Goal: Task Accomplishment & Management: Use online tool/utility

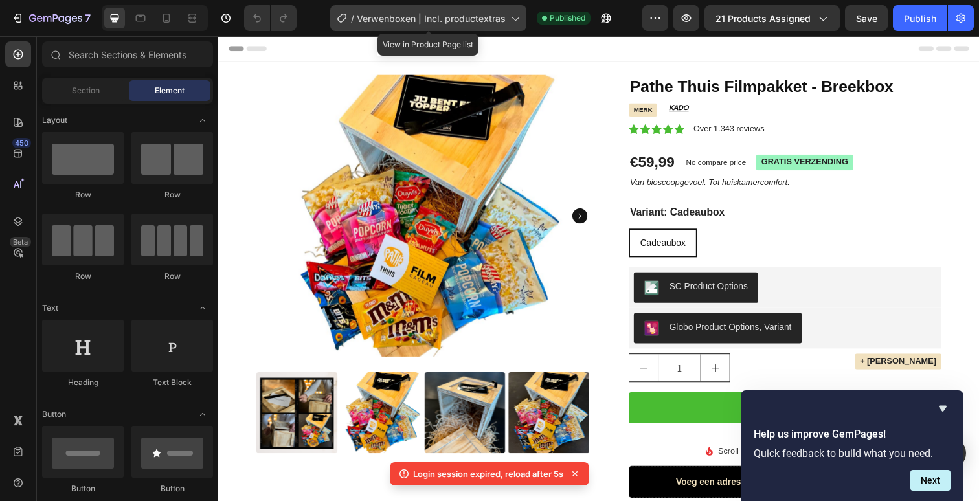
click at [500, 25] on div "/ Verwenboxen | Incl. productextras" at bounding box center [428, 18] width 196 height 26
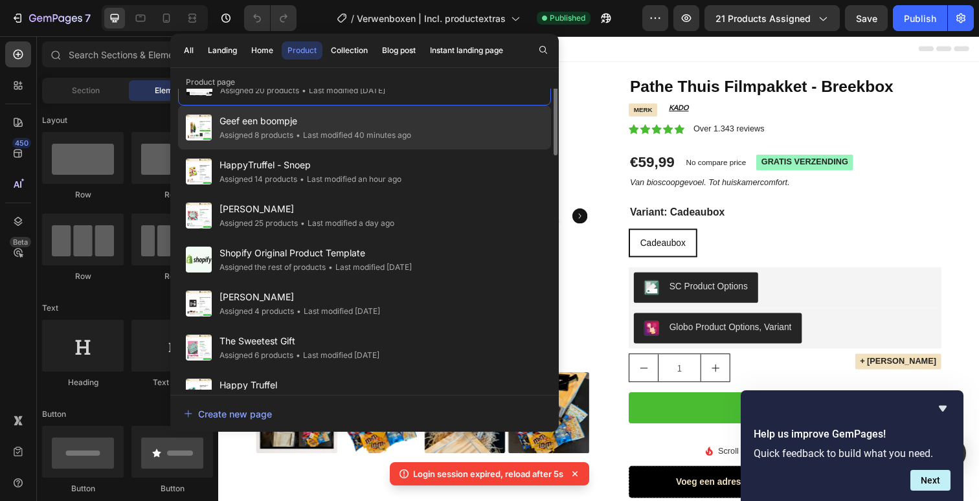
scroll to position [41, 0]
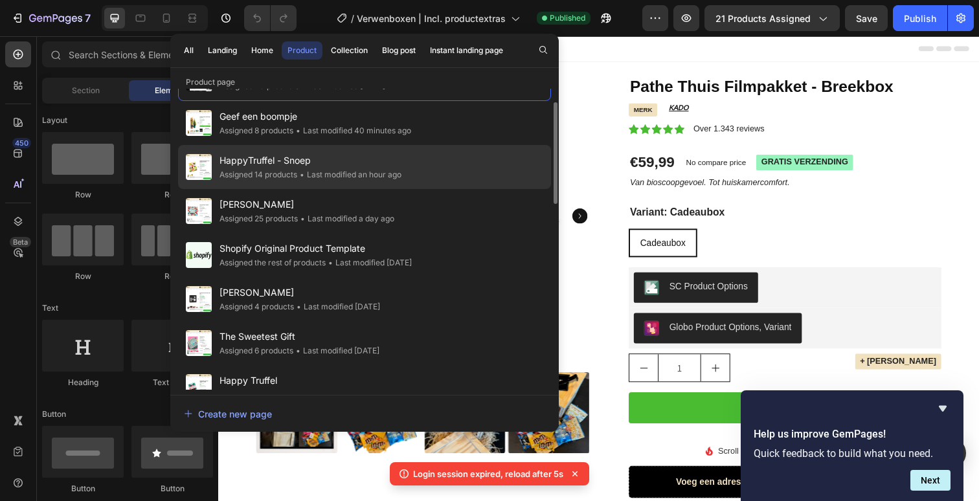
click at [410, 163] on div "HappyTruffel - Snoep Assigned 14 products • Last modified an hour ago" at bounding box center [364, 167] width 373 height 44
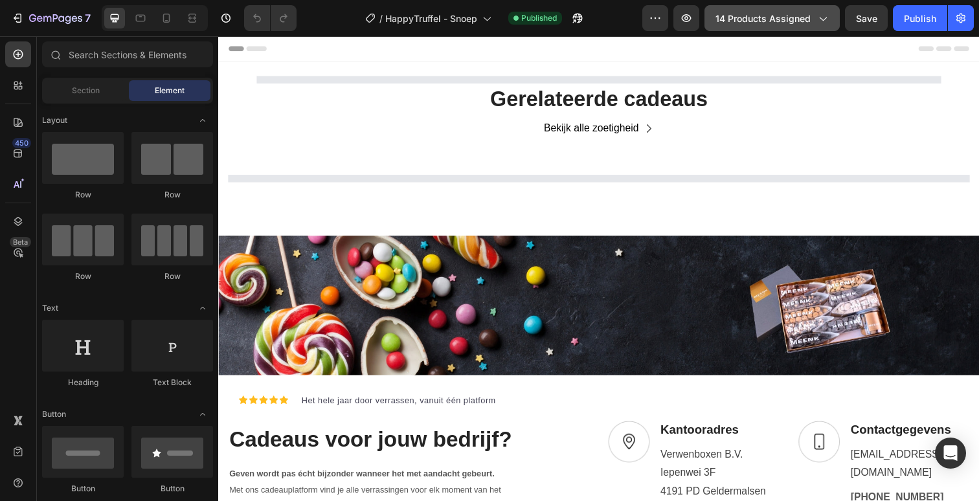
click at [769, 17] on span "14 products assigned" at bounding box center [763, 19] width 95 height 14
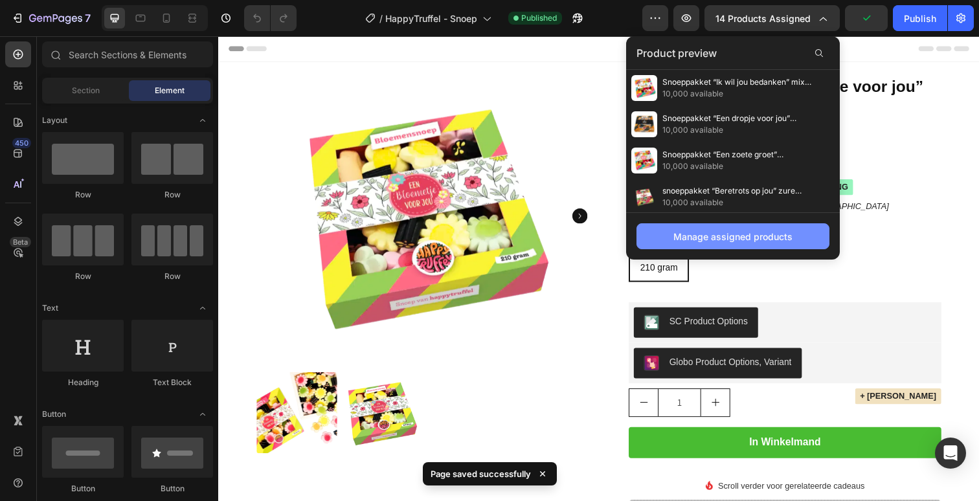
click at [721, 247] on button "Manage assigned products" at bounding box center [733, 236] width 193 height 26
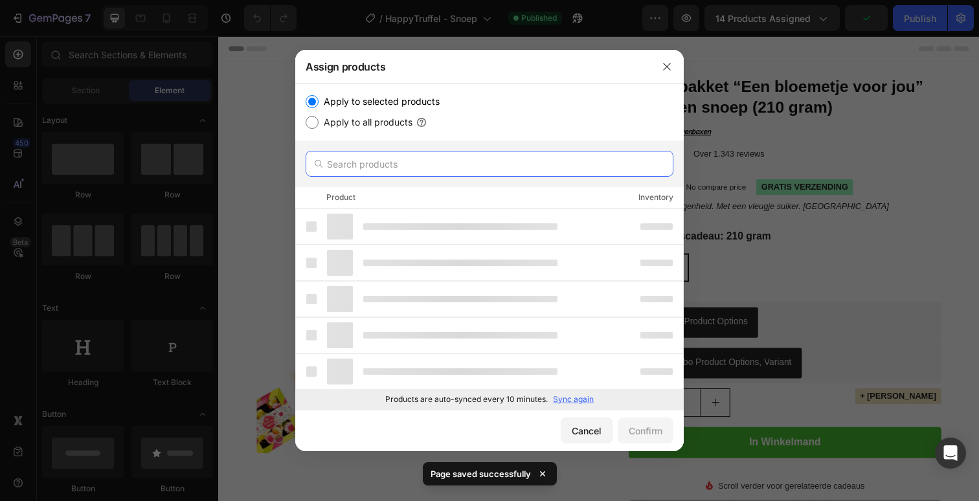
click at [545, 172] on input "text" at bounding box center [490, 164] width 368 height 26
paste input "Snoeppakket “Groeten van de Sint” strooigoed (175 gram)"
type input "Snoeppakket “Groeten van de Sint” strooigoed (175 gram)"
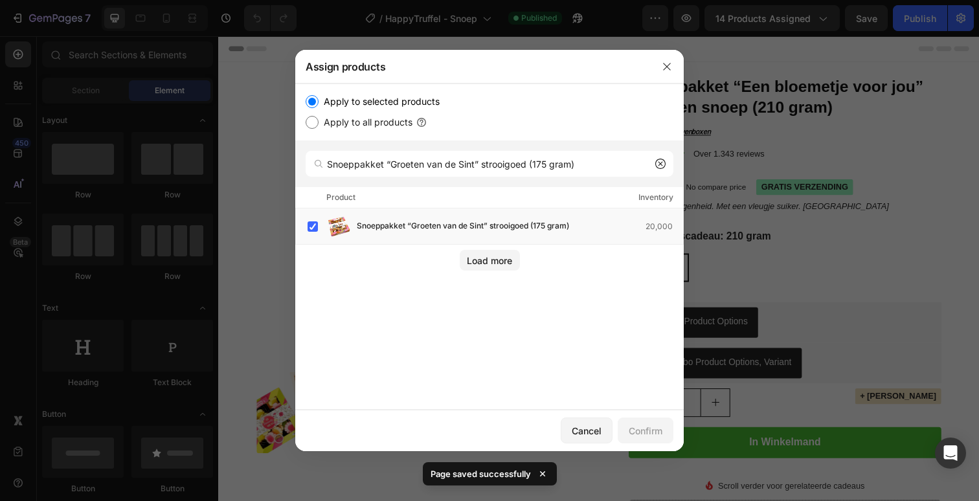
click at [661, 78] on div at bounding box center [667, 67] width 34 height 34
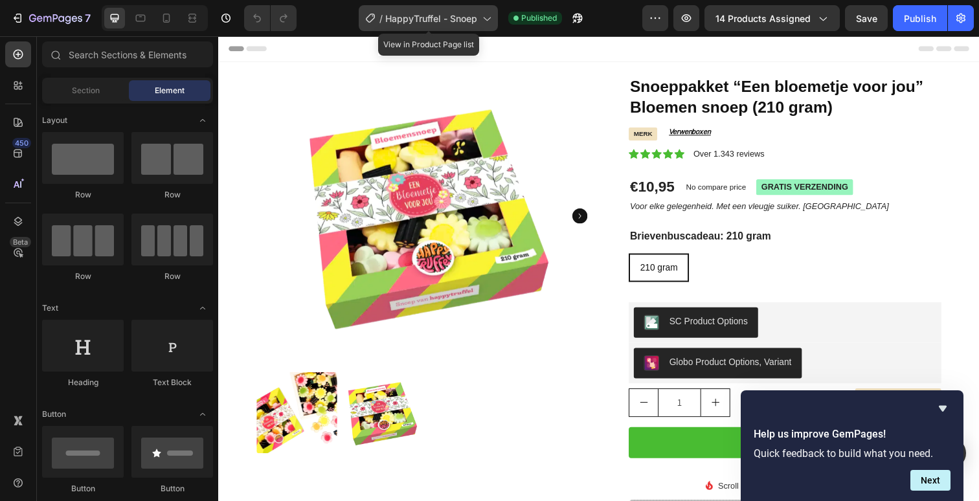
click at [447, 24] on span "HappyTruffel - Snoep" at bounding box center [431, 19] width 92 height 14
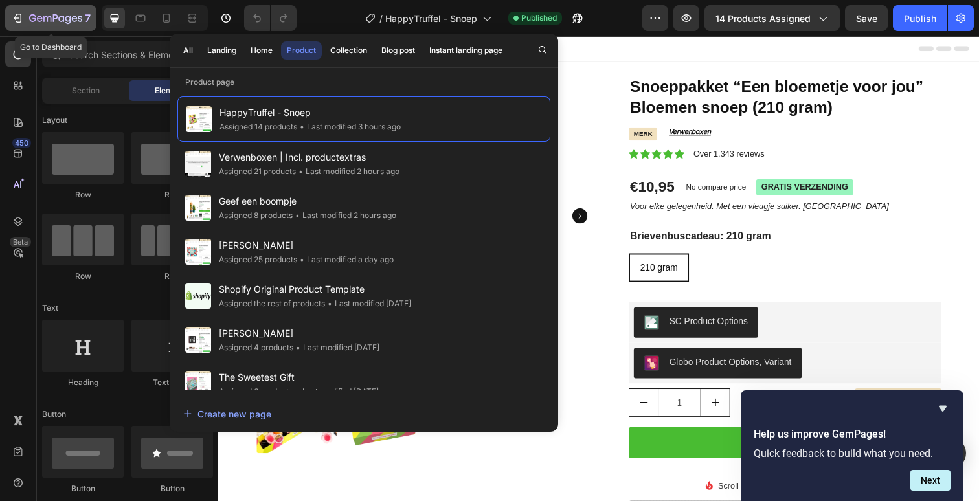
click at [34, 21] on icon "button" at bounding box center [32, 18] width 7 height 8
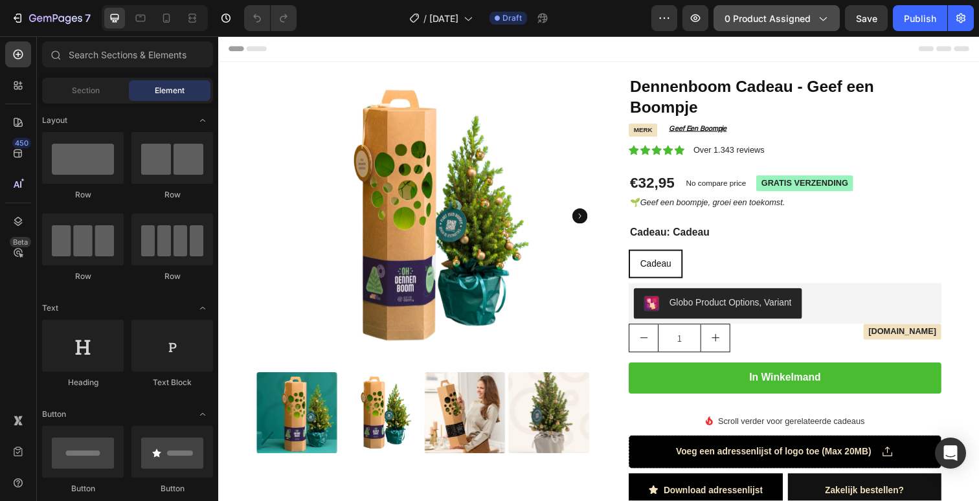
click at [763, 23] on span "0 product assigned" at bounding box center [768, 19] width 86 height 14
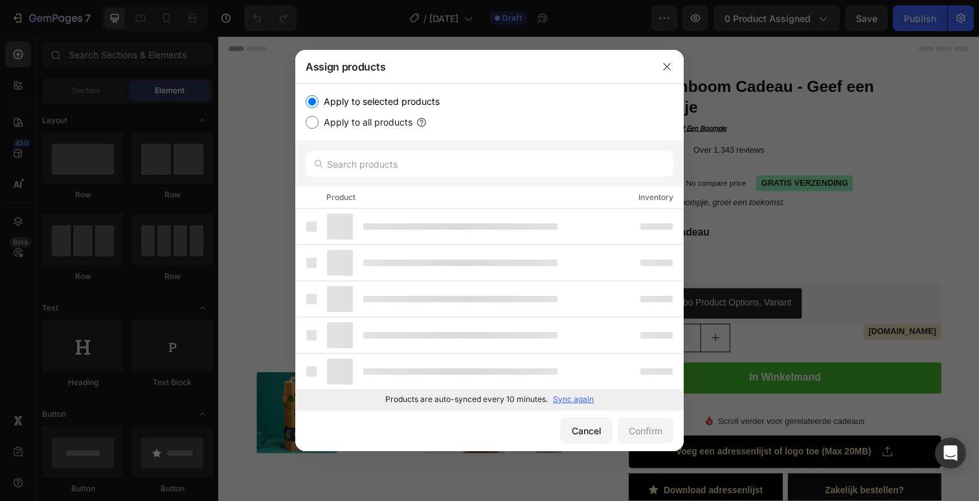
click at [511, 150] on div at bounding box center [489, 164] width 389 height 47
click at [511, 161] on input "text" at bounding box center [490, 164] width 368 height 26
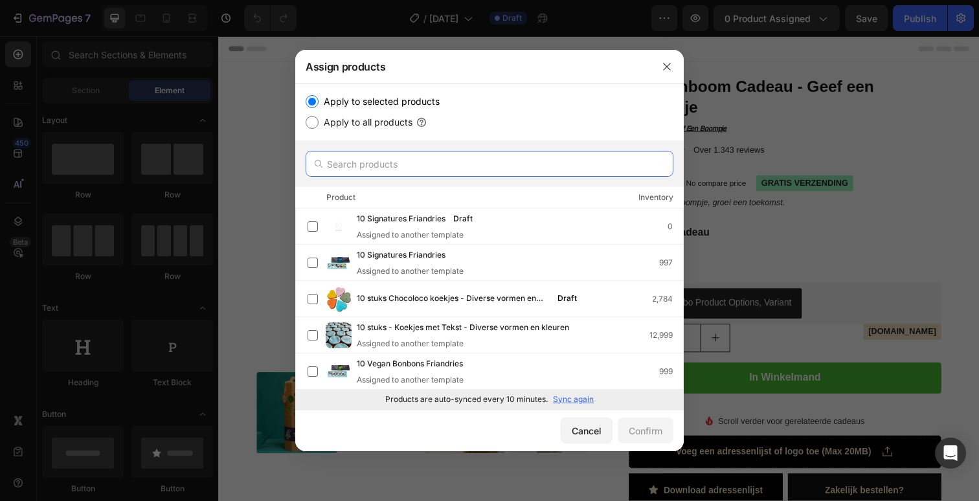
paste input "Van Delft Kruidnoten proeverij"
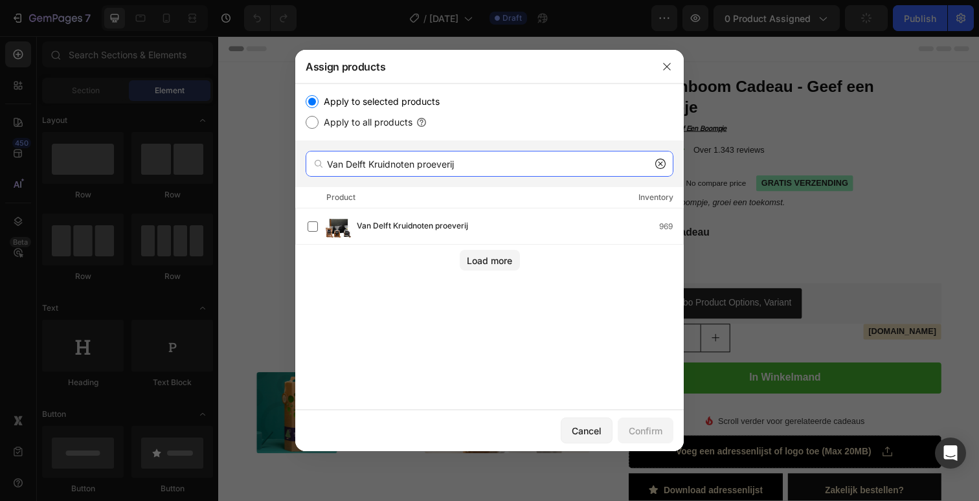
type input "Van Delft Kruidnoten proeverij"
click at [501, 237] on div "Van Delft Kruidnoten proeverij 969" at bounding box center [496, 227] width 376 height 26
click at [645, 438] on button "Confirm" at bounding box center [646, 431] width 56 height 26
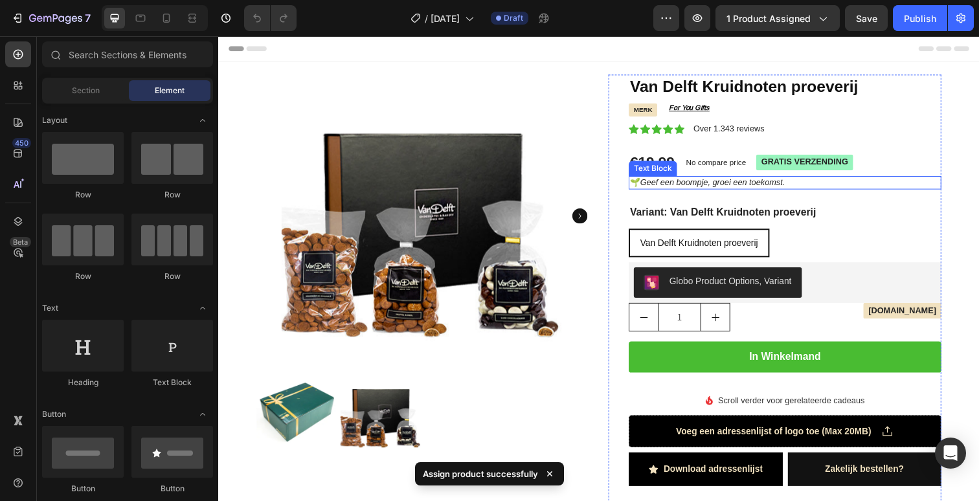
click at [688, 188] on icon "Geef een boompje, groei een toekomst." at bounding box center [723, 186] width 148 height 10
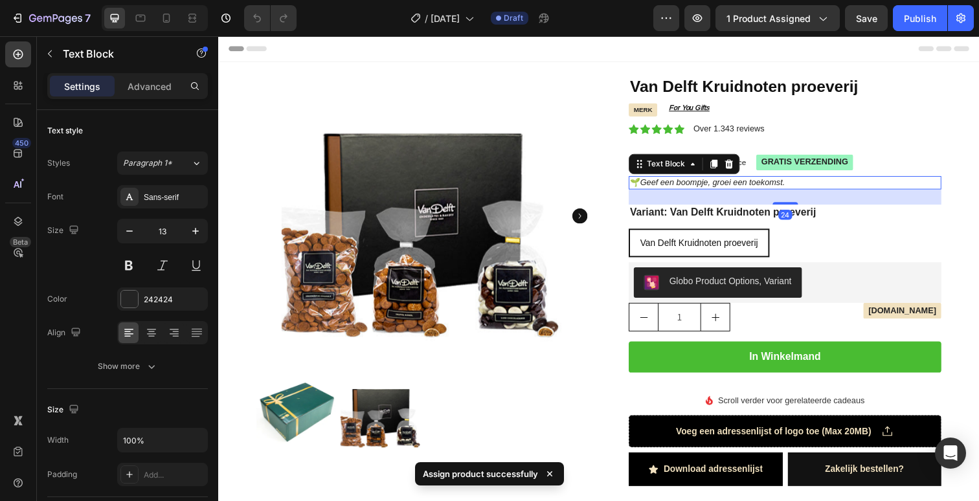
click at [644, 186] on p "🌱 Geef een boompje, groei een toekomst." at bounding box center [797, 186] width 317 height 11
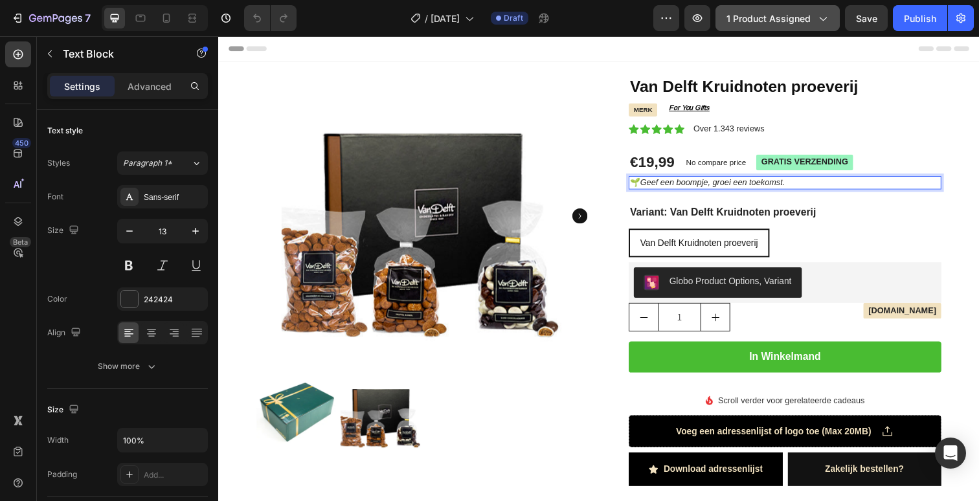
click at [774, 24] on span "1 product assigned" at bounding box center [769, 19] width 84 height 14
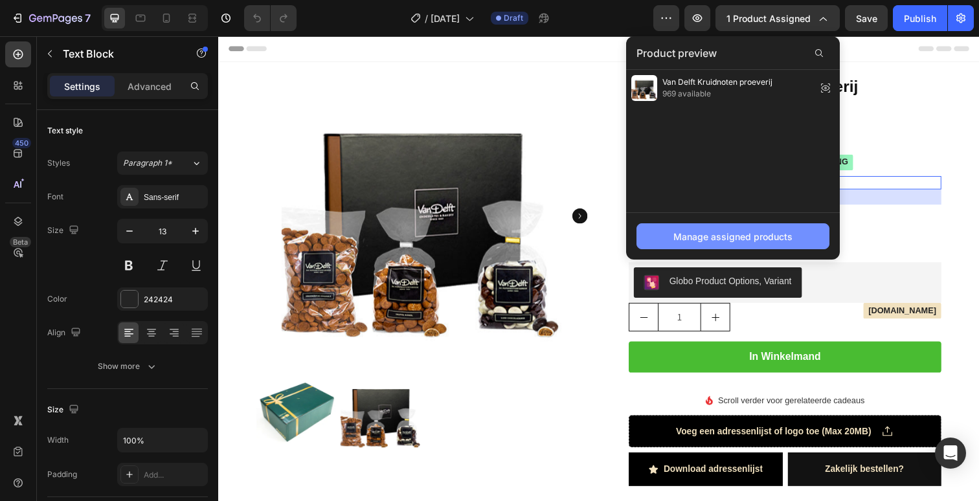
click at [708, 233] on div "Manage assigned products" at bounding box center [732, 237] width 119 height 14
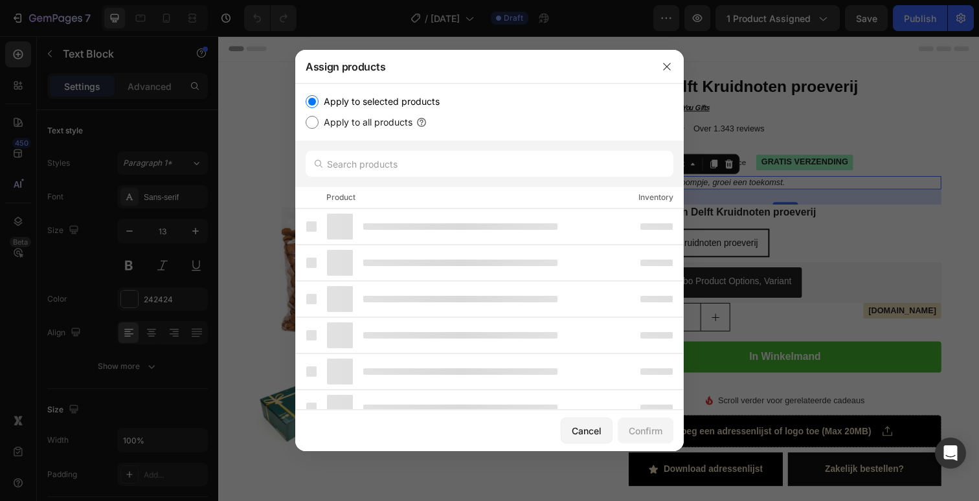
click at [612, 139] on div "Apply to selected products Apply to all products" at bounding box center [489, 112] width 389 height 57
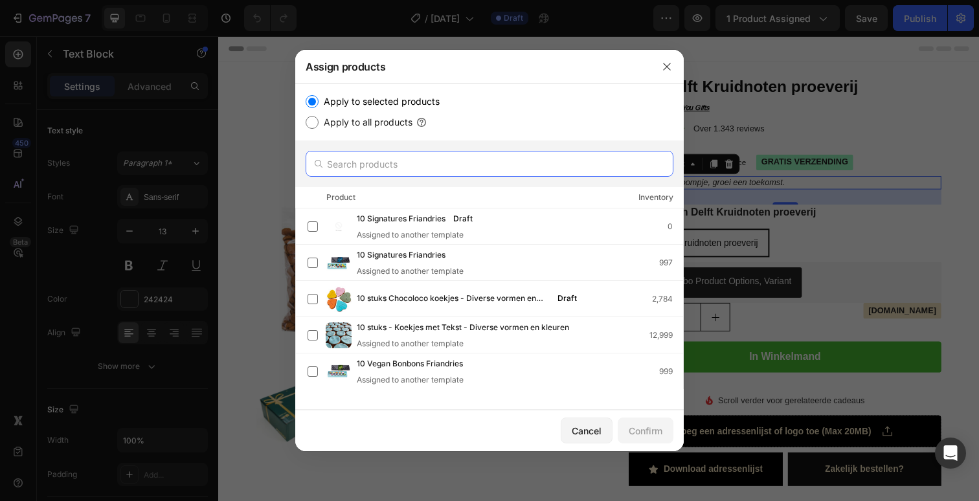
click at [593, 167] on input "text" at bounding box center [490, 164] width 368 height 26
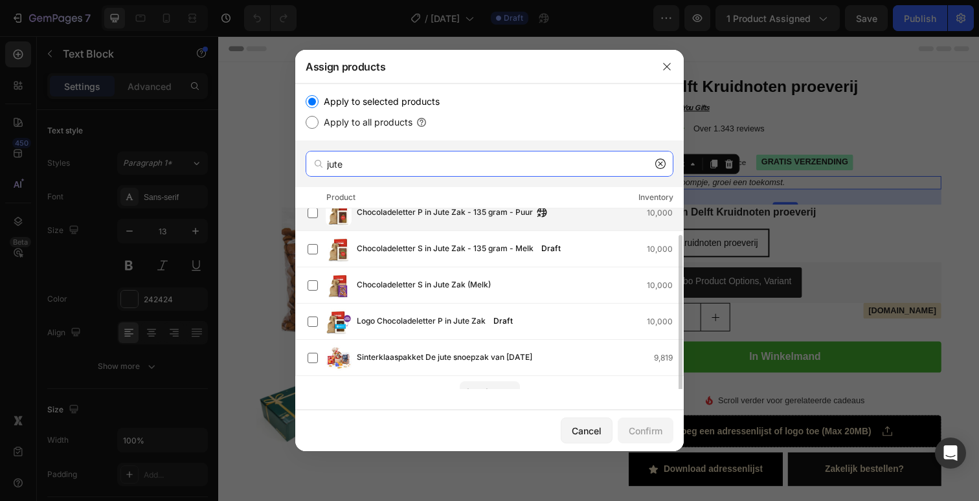
scroll to position [27, 0]
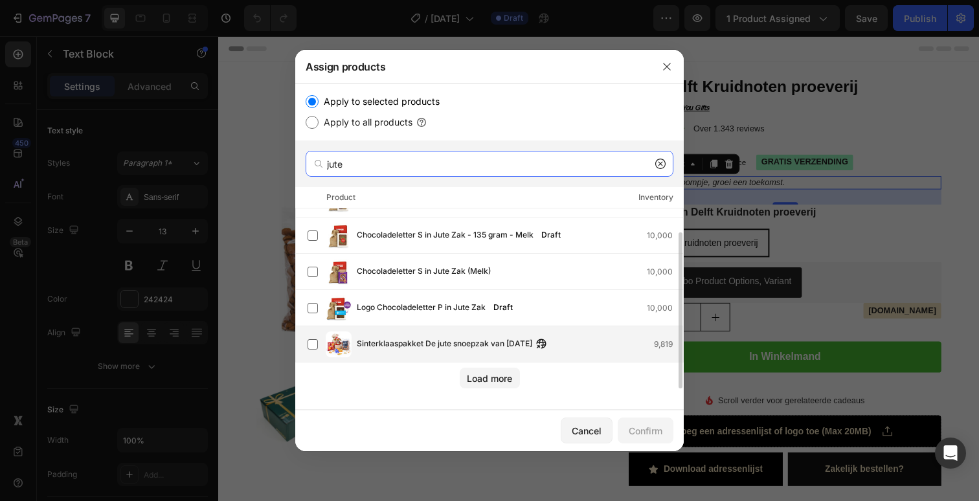
type input "jute"
click at [480, 329] on div "Sinterklaaspakket De jute snoepzak van [DATE] 9,819" at bounding box center [489, 344] width 389 height 36
click at [635, 435] on div "Confirm" at bounding box center [646, 431] width 34 height 14
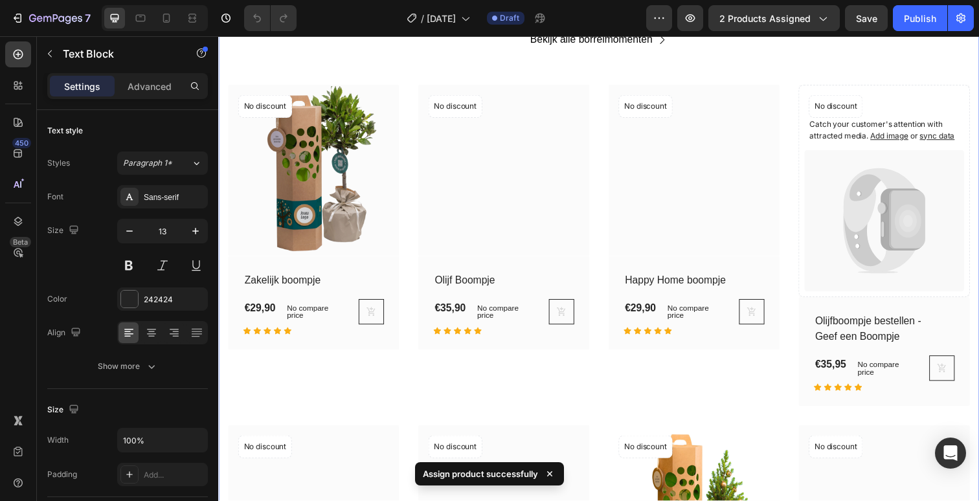
scroll to position [817, 0]
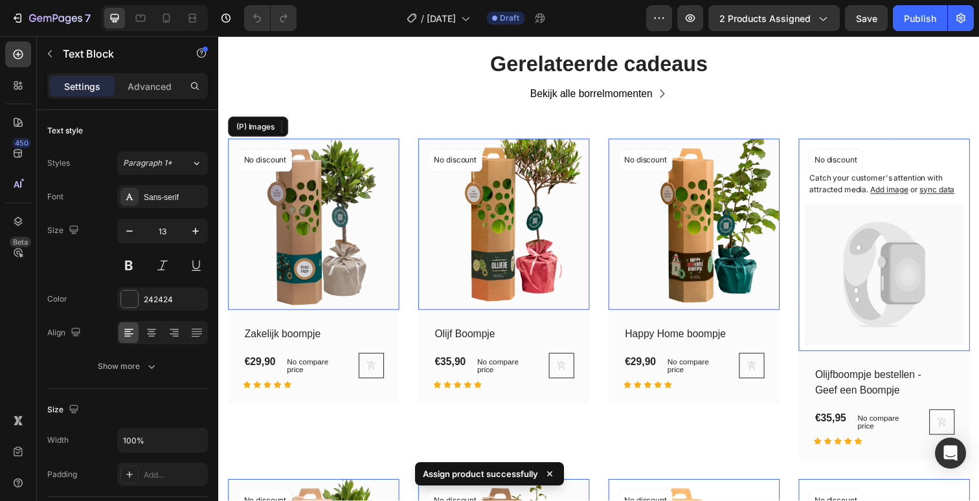
click at [318, 290] on img at bounding box center [315, 228] width 175 height 175
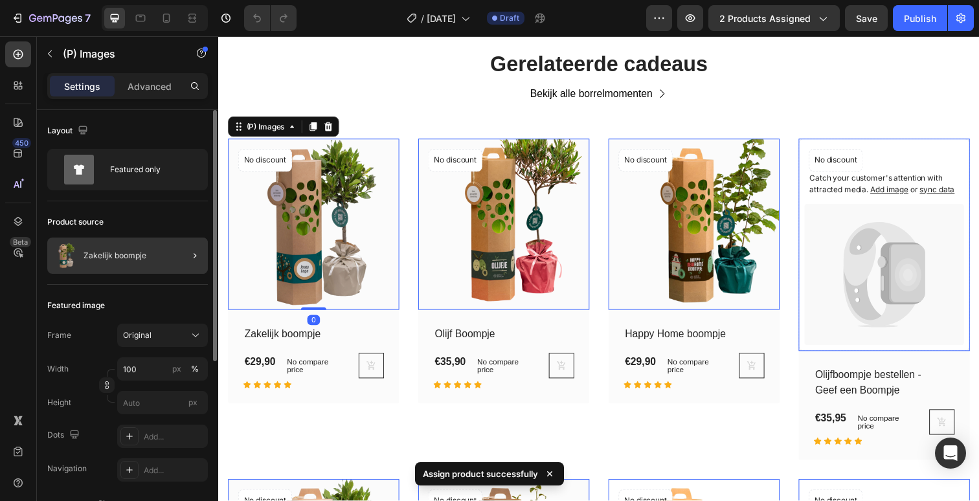
click at [141, 253] on p "Zakelijk boompje" at bounding box center [115, 255] width 63 height 9
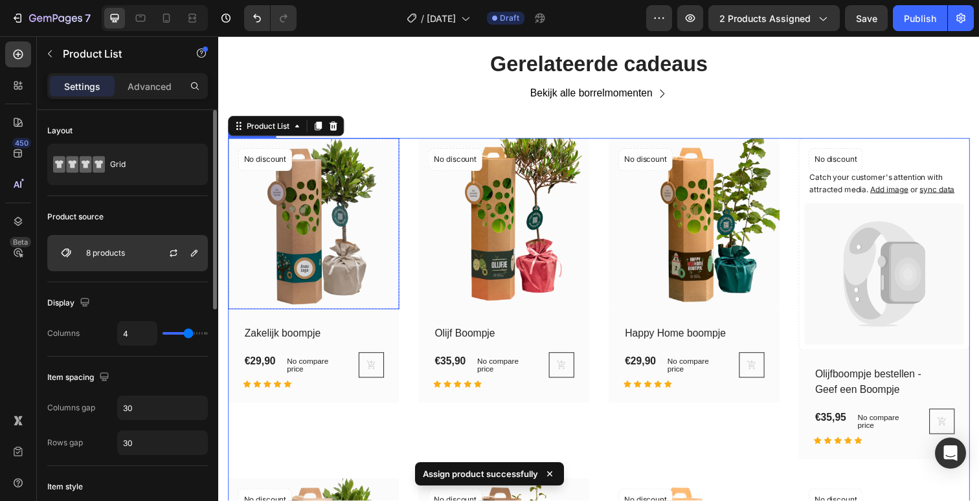
click at [133, 254] on div "8 products" at bounding box center [127, 253] width 161 height 36
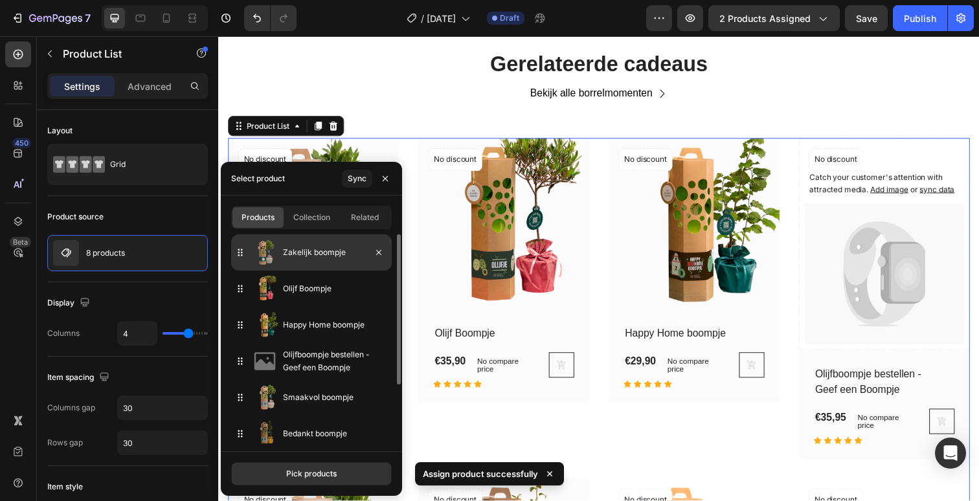
click at [380, 261] on div at bounding box center [374, 252] width 36 height 36
click at [378, 256] on icon "button" at bounding box center [379, 252] width 10 height 10
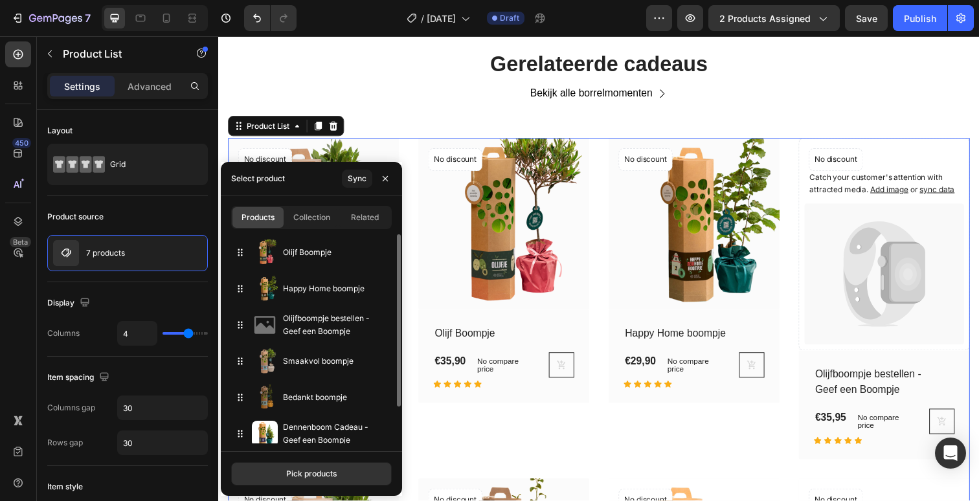
click at [0, 0] on icon "button" at bounding box center [0, 0] width 0 height 0
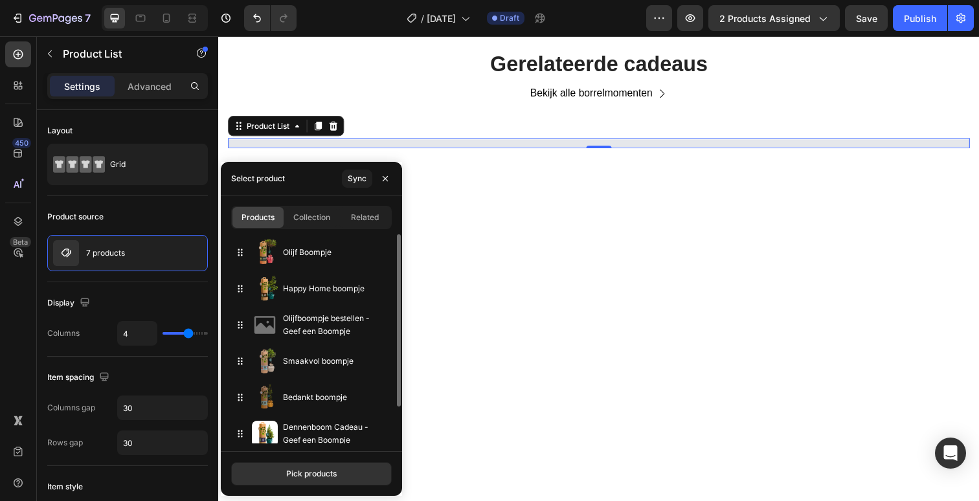
click at [0, 0] on icon "button" at bounding box center [0, 0] width 0 height 0
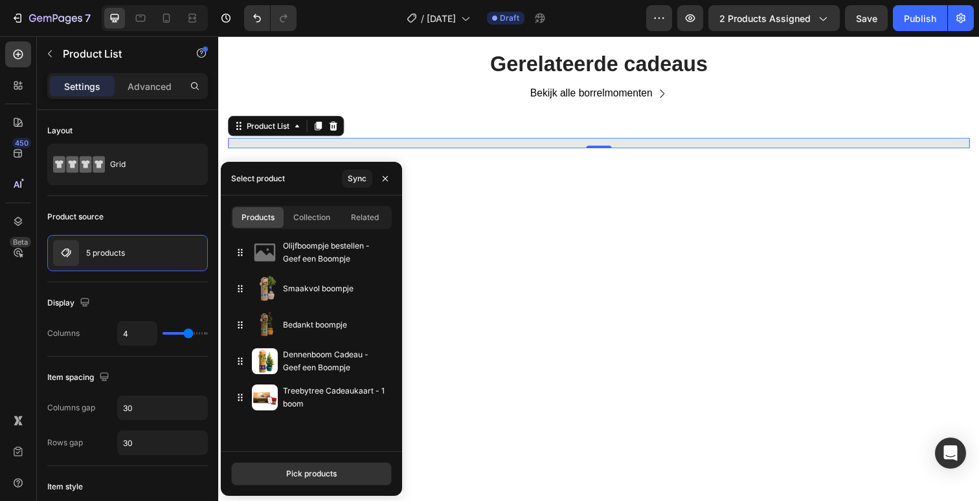
click at [0, 0] on icon "button" at bounding box center [0, 0] width 0 height 0
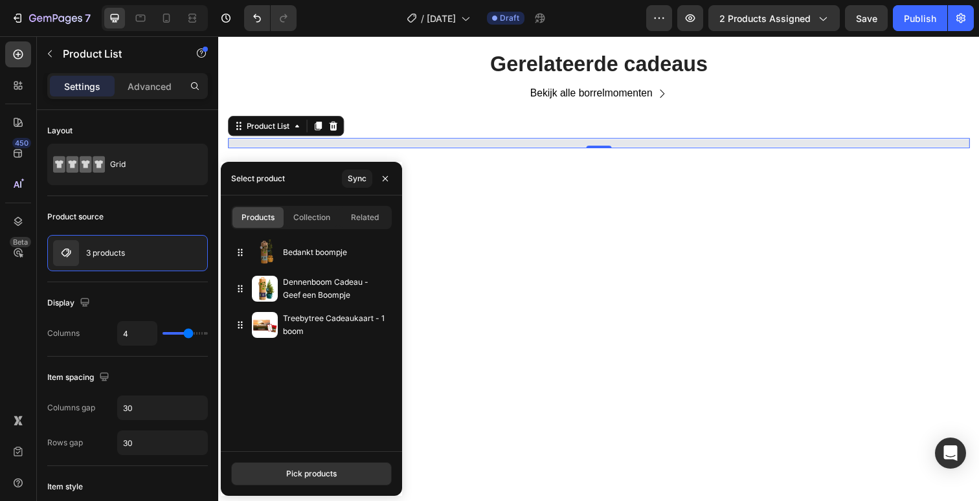
click at [0, 0] on icon "button" at bounding box center [0, 0] width 0 height 0
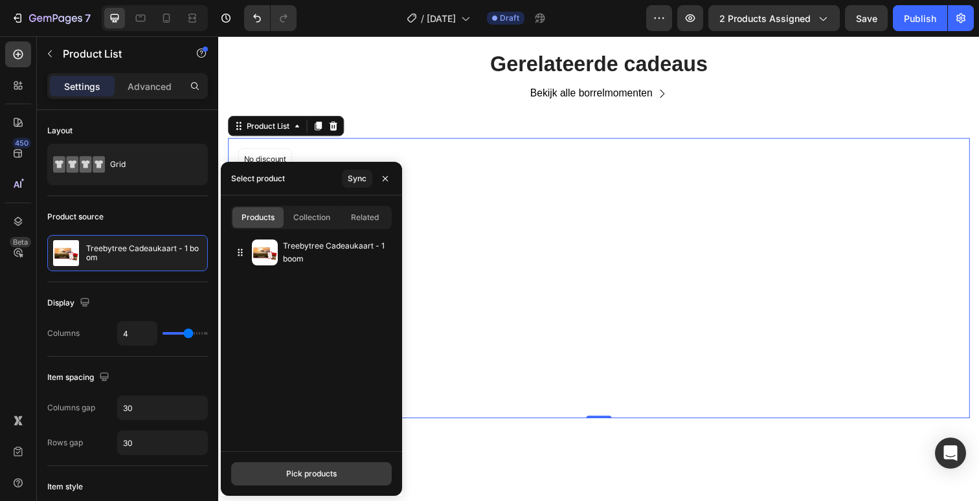
click at [303, 480] on button "Pick products" at bounding box center [311, 473] width 161 height 23
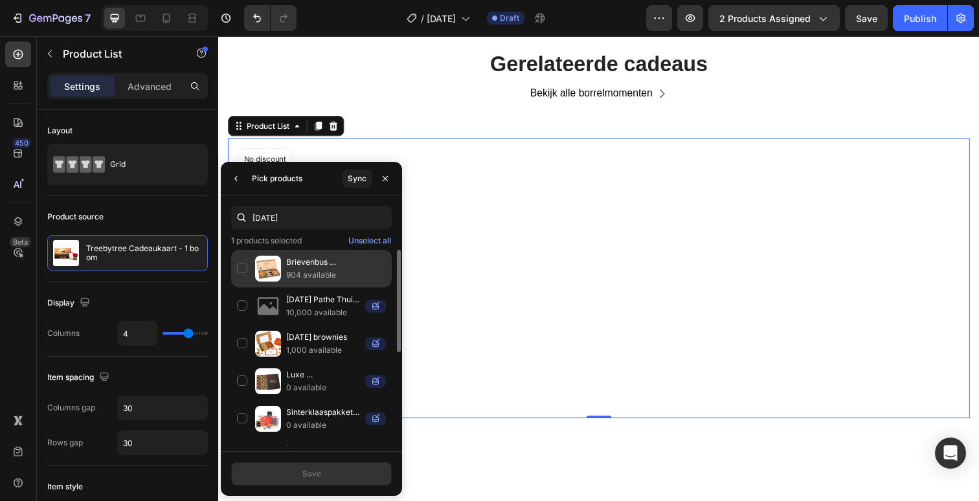
type input "[DATE]"
click at [305, 279] on p "904 available" at bounding box center [336, 275] width 100 height 13
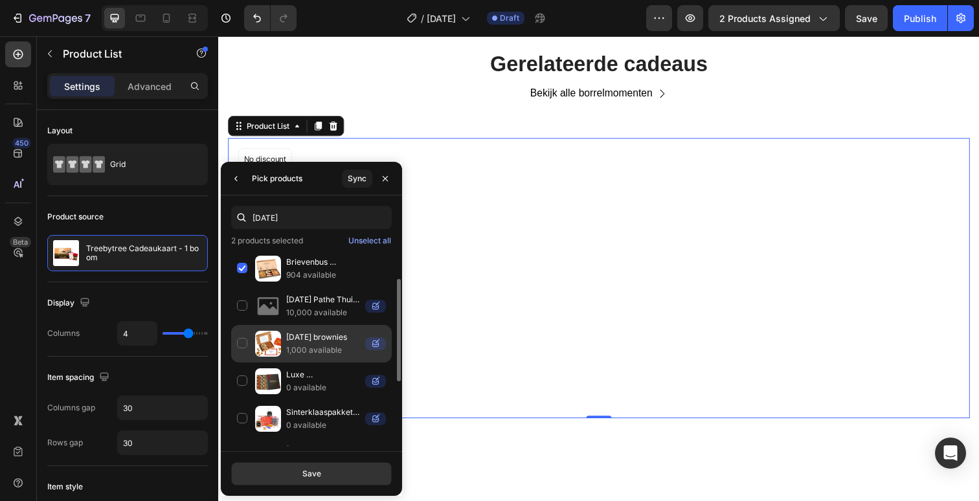
scroll to position [56, 0]
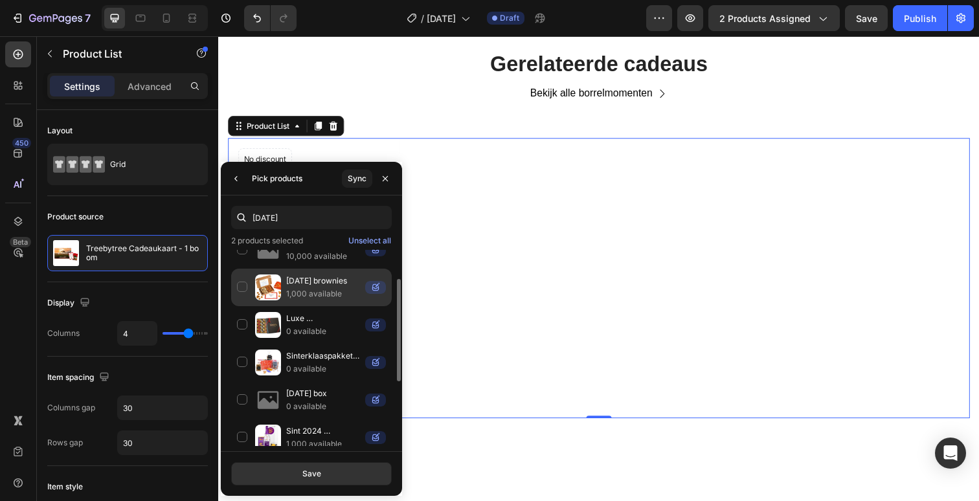
click at [307, 293] on p "1,000 available" at bounding box center [323, 294] width 74 height 13
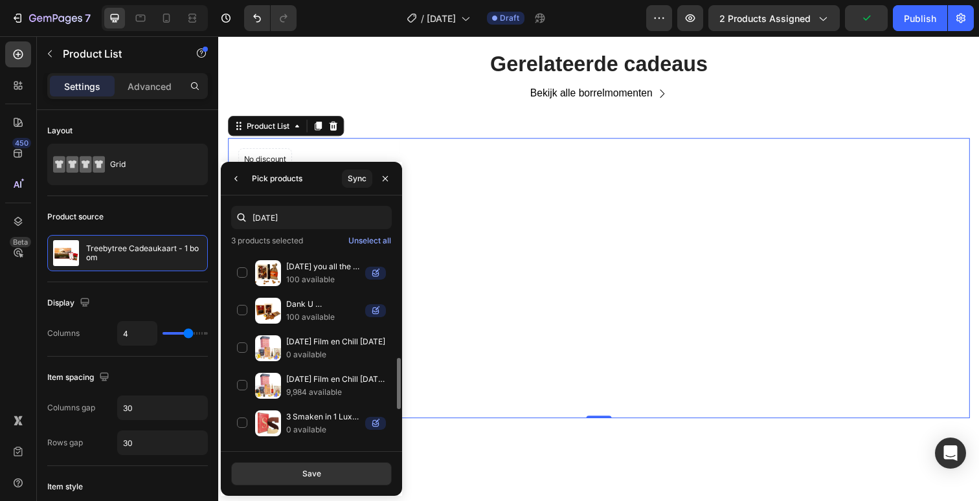
scroll to position [420, 0]
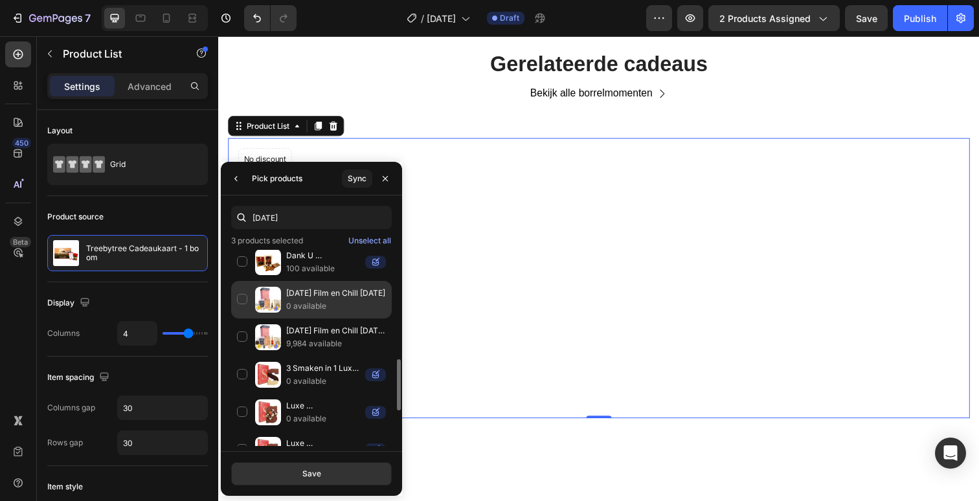
click at [304, 298] on p "[DATE] Film en Chill [DATE]" at bounding box center [336, 293] width 100 height 13
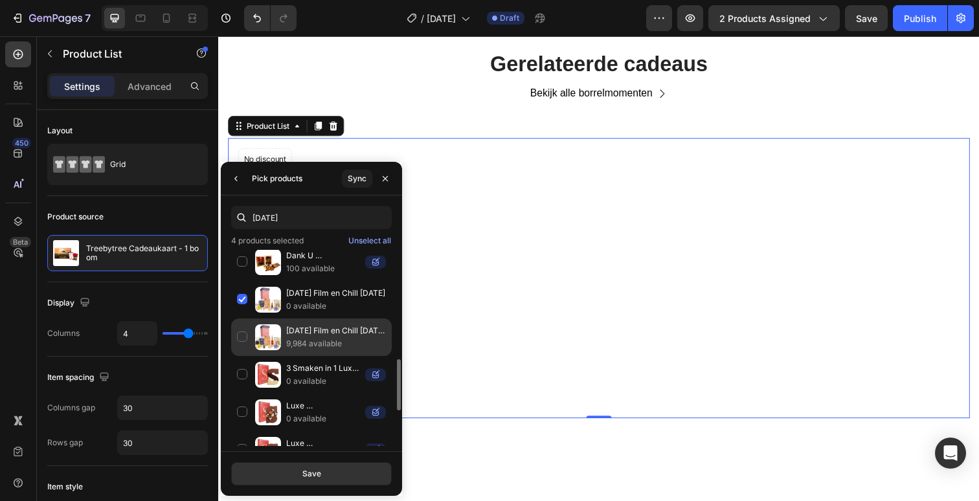
click at [305, 344] on p "9,984 available" at bounding box center [336, 343] width 100 height 13
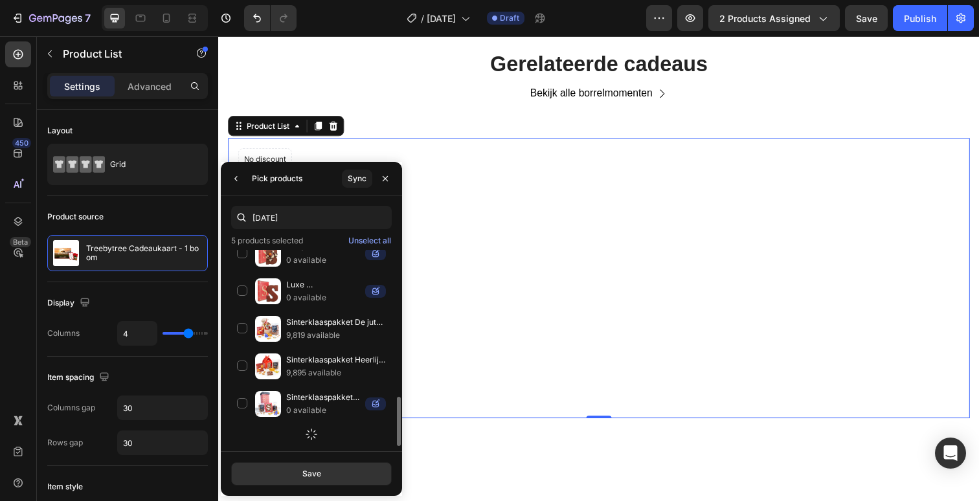
scroll to position [590, 0]
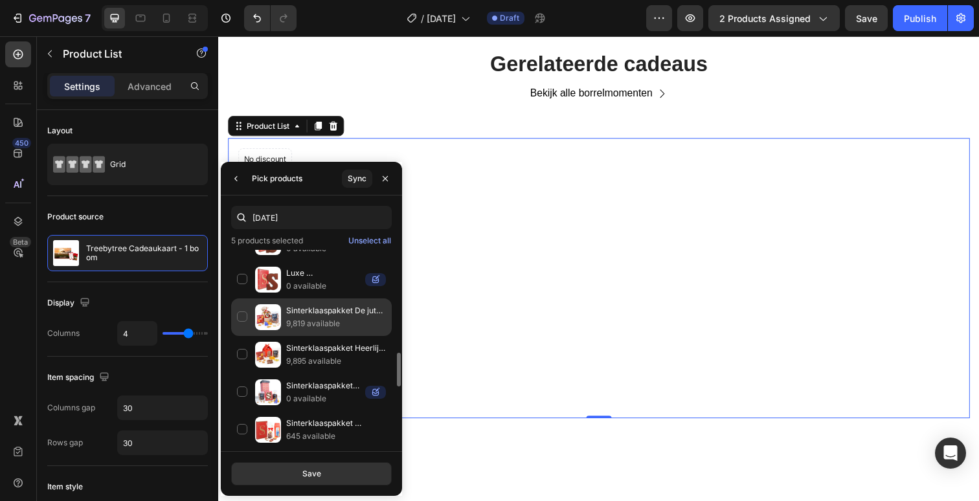
click at [299, 319] on p "9,819 available" at bounding box center [336, 323] width 100 height 13
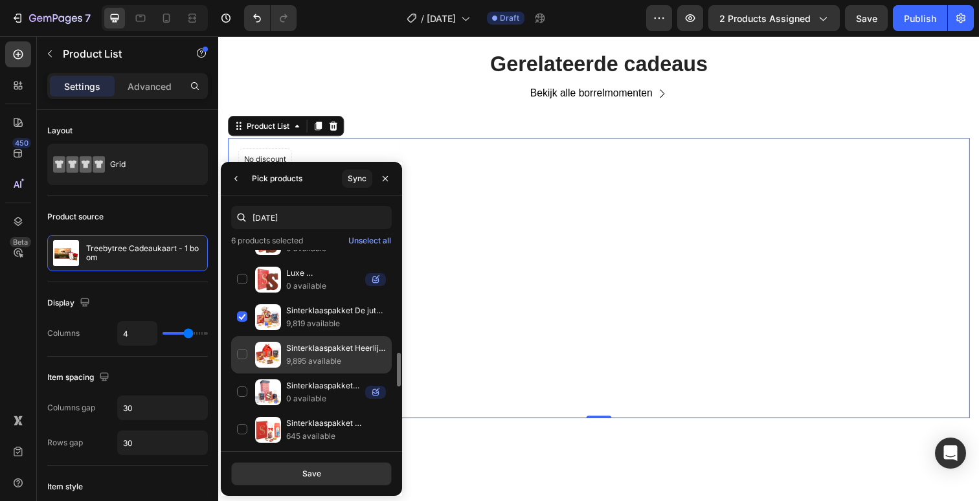
click at [300, 357] on p "9,895 available" at bounding box center [336, 361] width 100 height 13
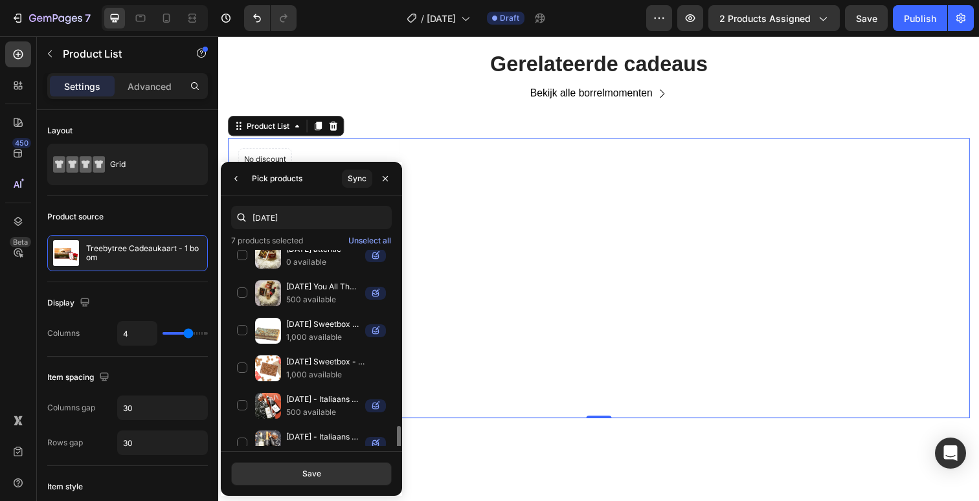
scroll to position [1081, 0]
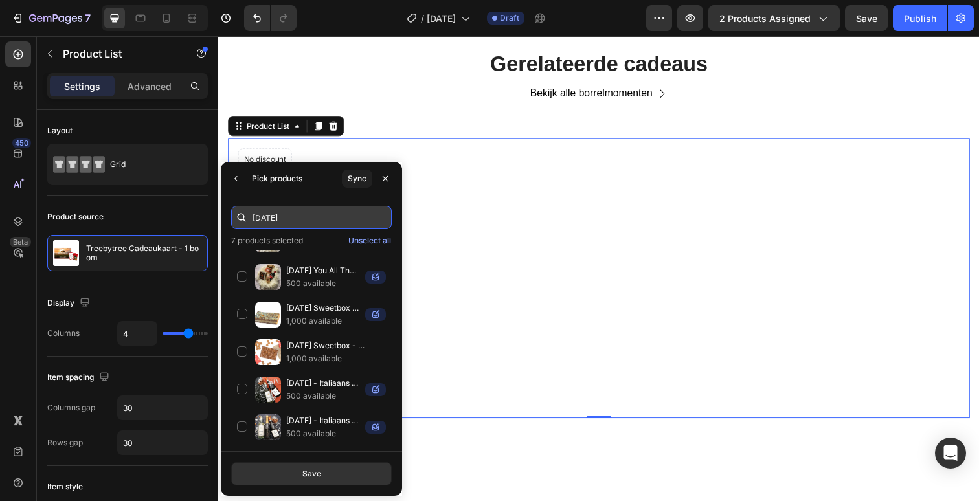
click at [303, 220] on input "[DATE]" at bounding box center [311, 217] width 161 height 23
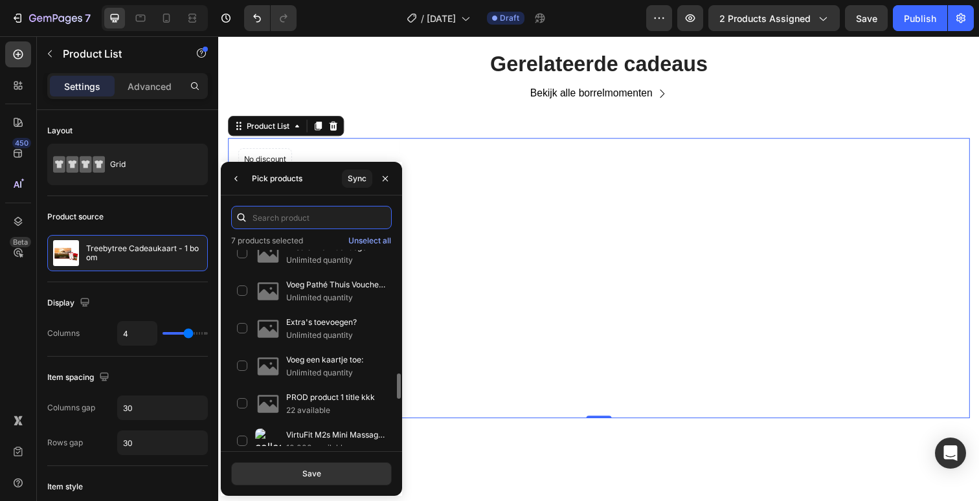
scroll to position [0, 0]
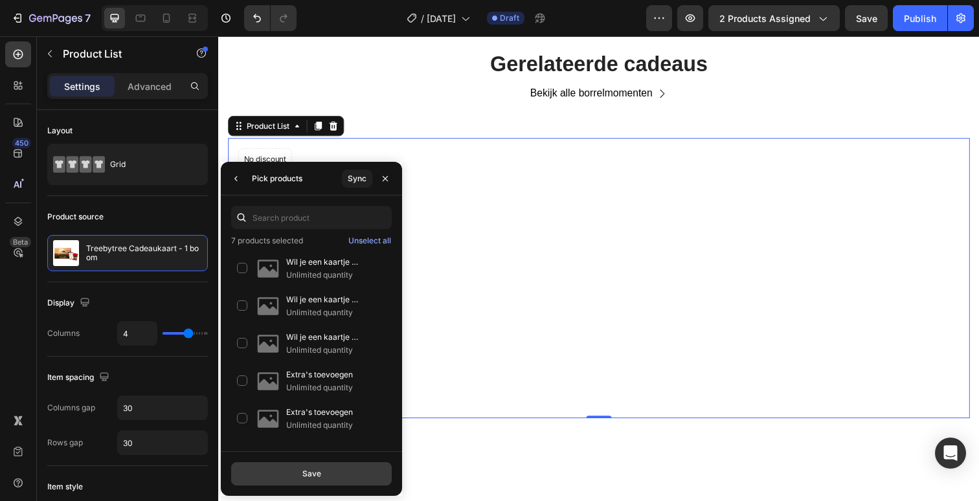
click at [320, 472] on div "Save" at bounding box center [311, 474] width 19 height 12
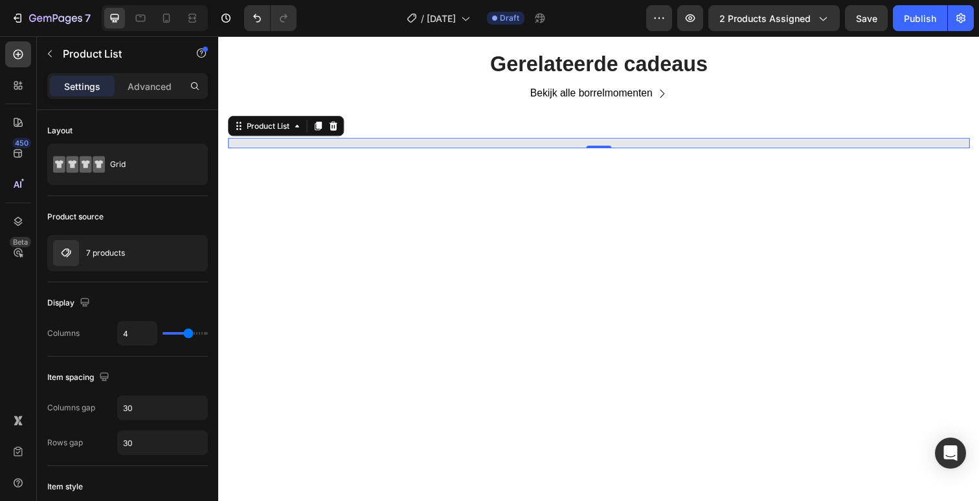
click at [131, 248] on div "7 products" at bounding box center [127, 253] width 161 height 36
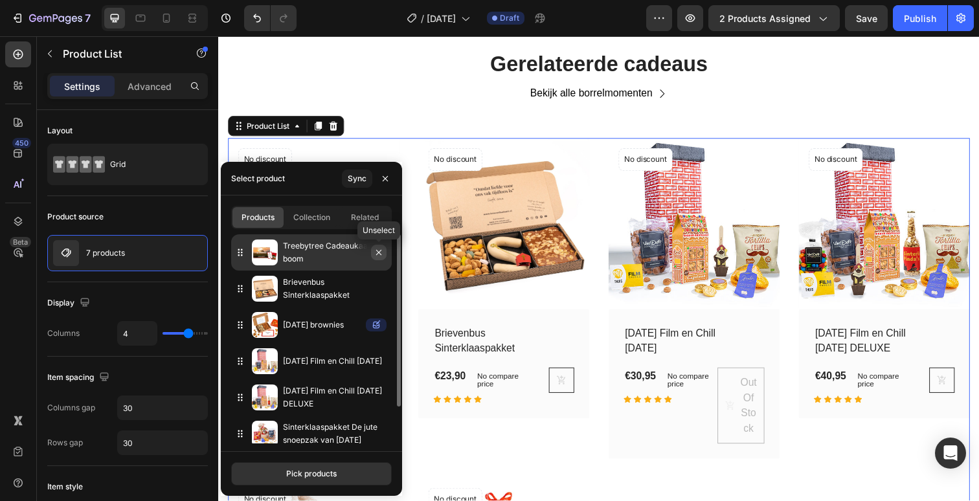
click at [377, 254] on icon "button" at bounding box center [378, 252] width 5 height 5
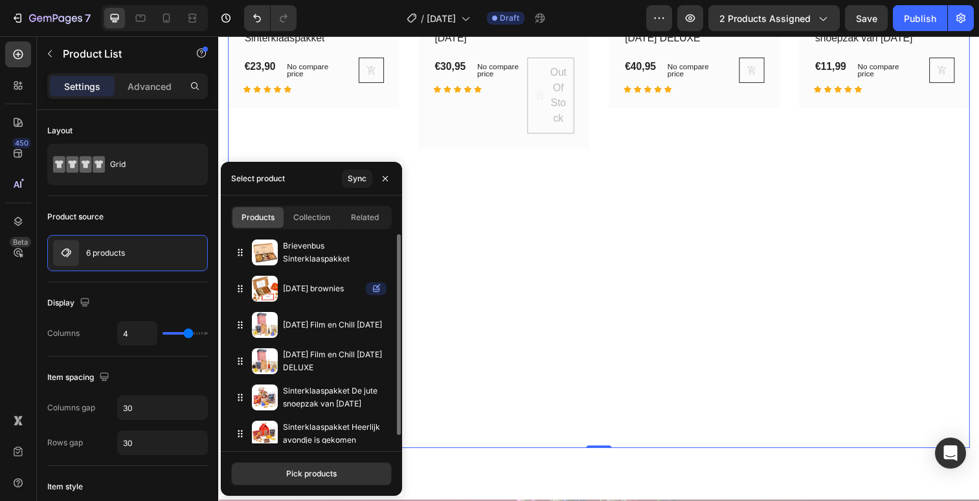
click at [716, 307] on div "(P) Images No discount Not be displayed when published Product Badge Row Brieve…" at bounding box center [607, 140] width 758 height 633
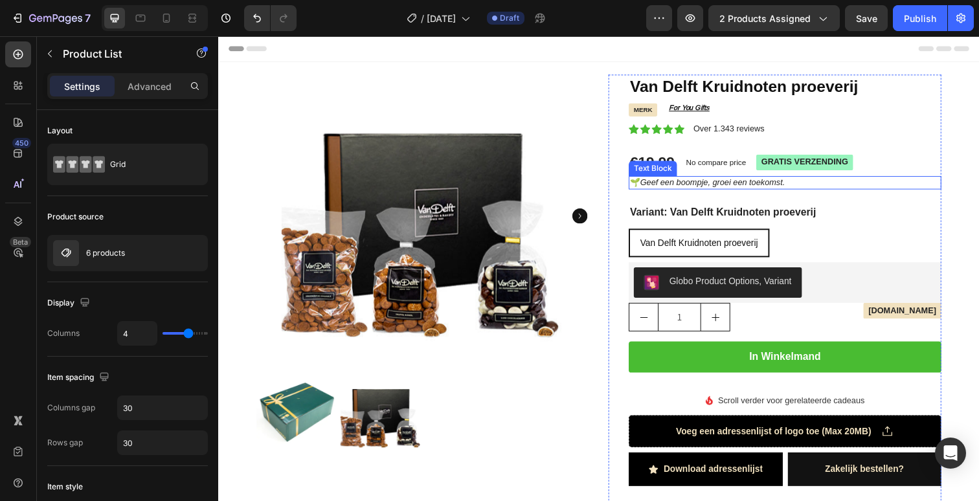
click at [679, 181] on icon "Geef een boompje, groei een toekomst." at bounding box center [723, 186] width 148 height 10
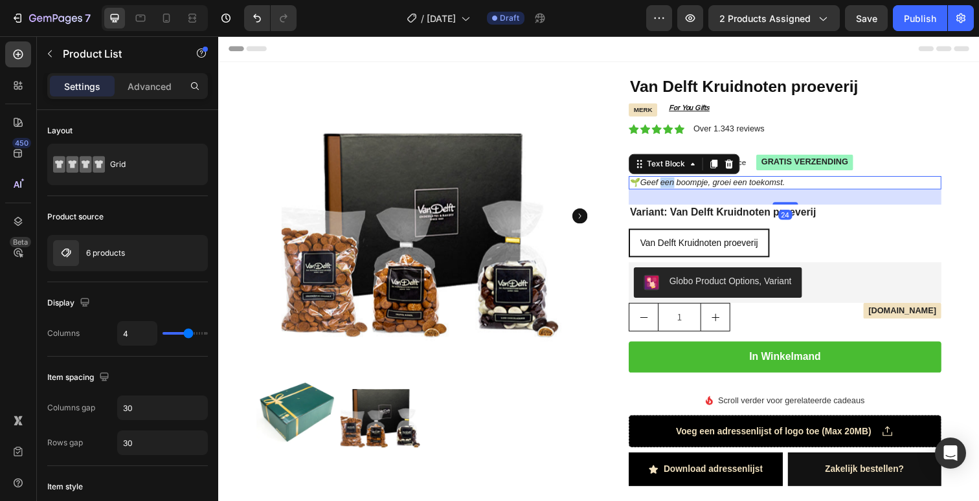
click at [679, 181] on icon "Geef een boompje, groei een toekomst." at bounding box center [723, 186] width 148 height 10
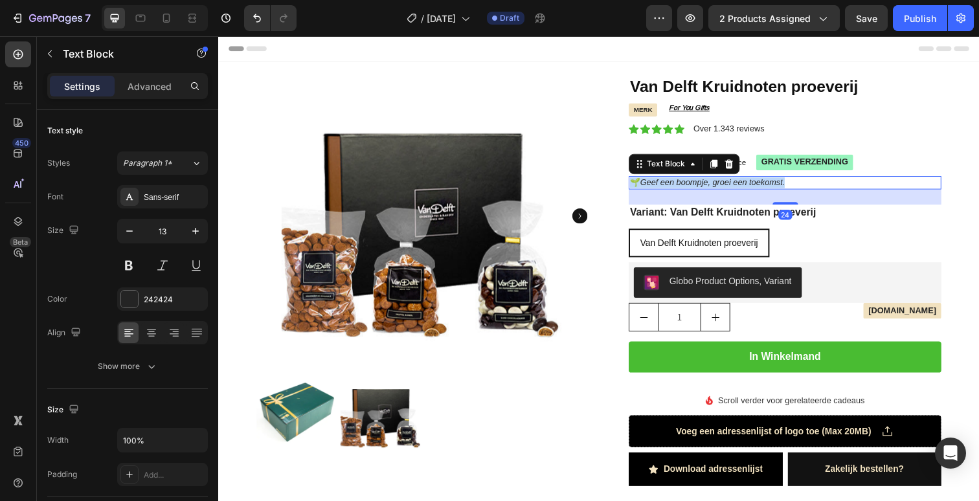
click at [679, 181] on icon "Geef een boompje, groei een toekomst." at bounding box center [723, 186] width 148 height 10
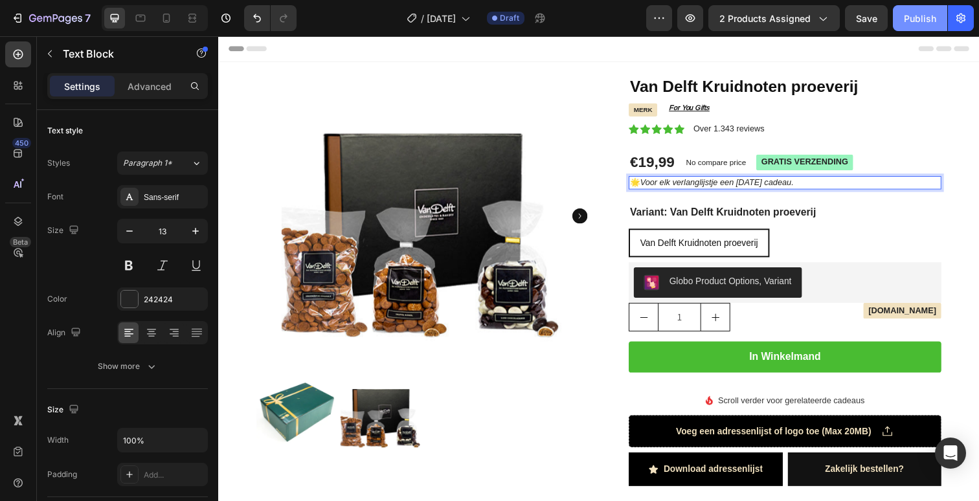
click at [907, 26] on button "Publish" at bounding box center [920, 18] width 54 height 26
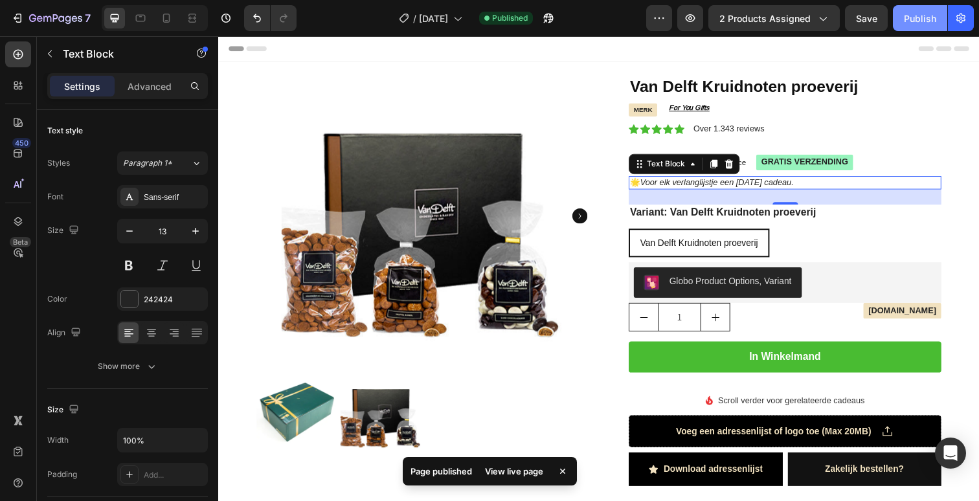
click at [909, 27] on button "Publish" at bounding box center [920, 18] width 54 height 26
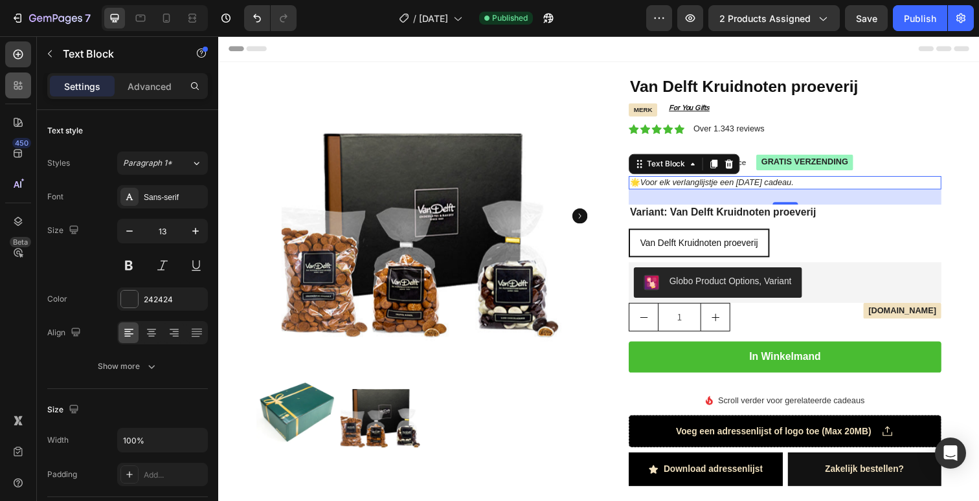
click at [20, 86] on icon at bounding box center [21, 88] width 4 height 4
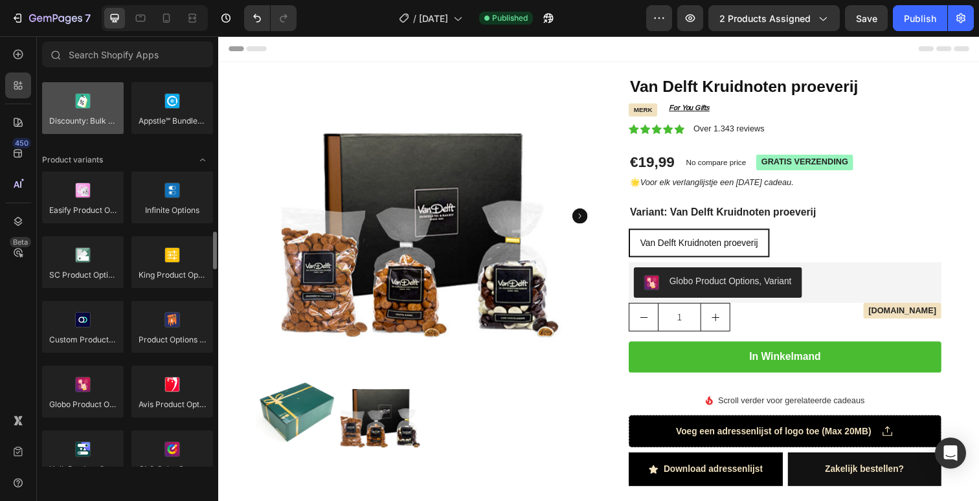
scroll to position [1389, 0]
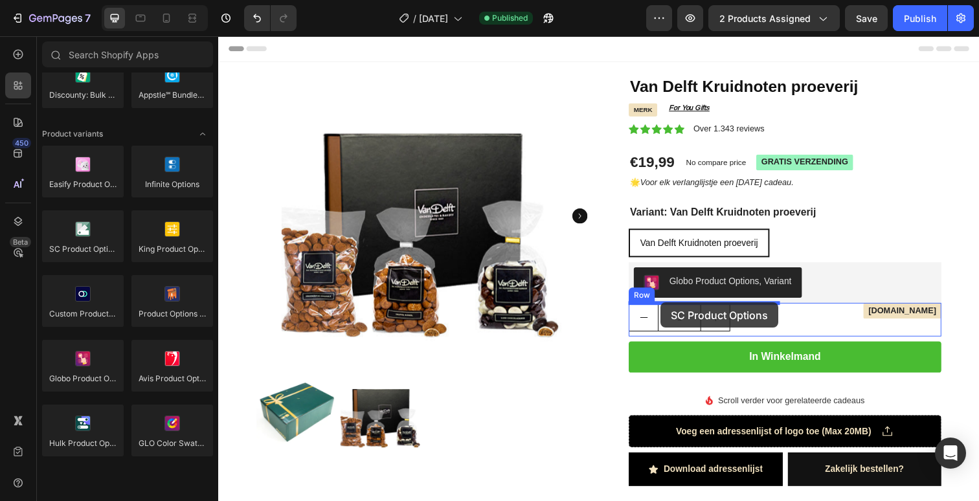
drag, startPoint x: 315, startPoint y: 281, endPoint x: 670, endPoint y: 308, distance: 356.6
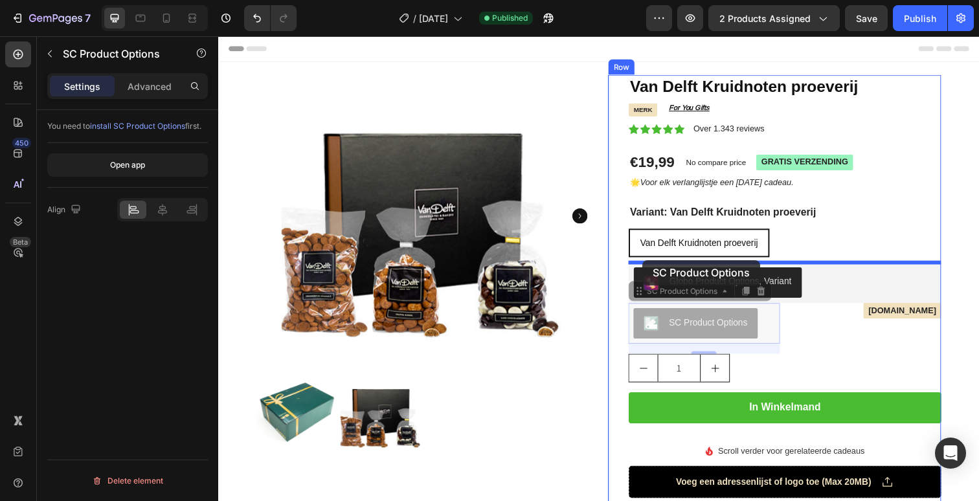
drag, startPoint x: 647, startPoint y: 299, endPoint x: 651, endPoint y: 265, distance: 34.0
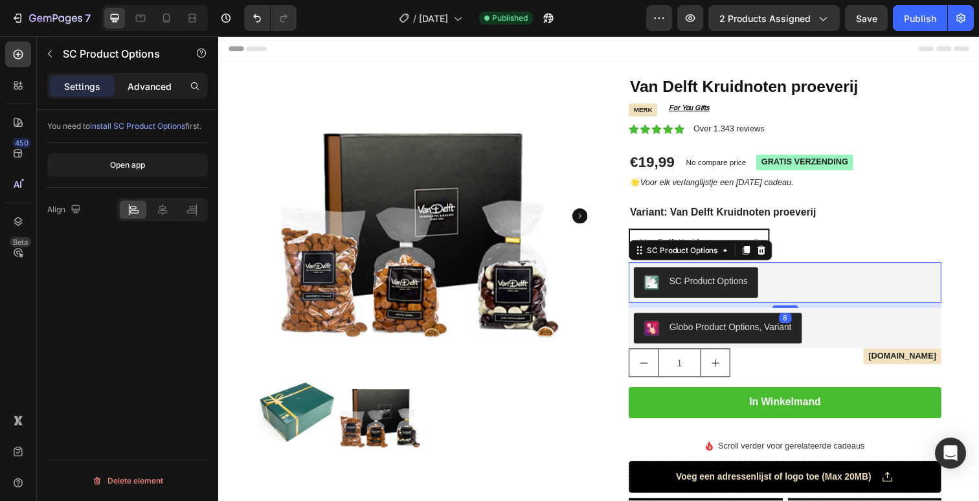
click at [157, 78] on div "Advanced" at bounding box center [149, 86] width 65 height 21
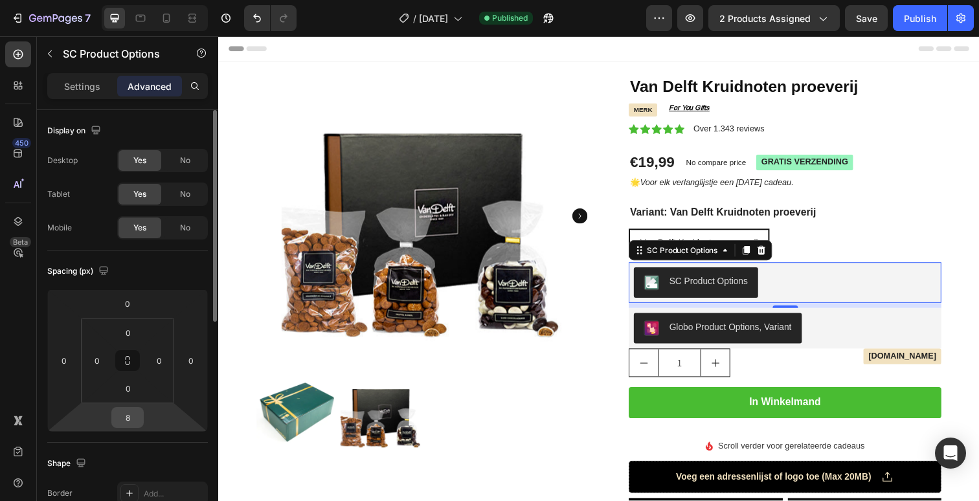
click at [132, 418] on input "8" at bounding box center [128, 417] width 26 height 19
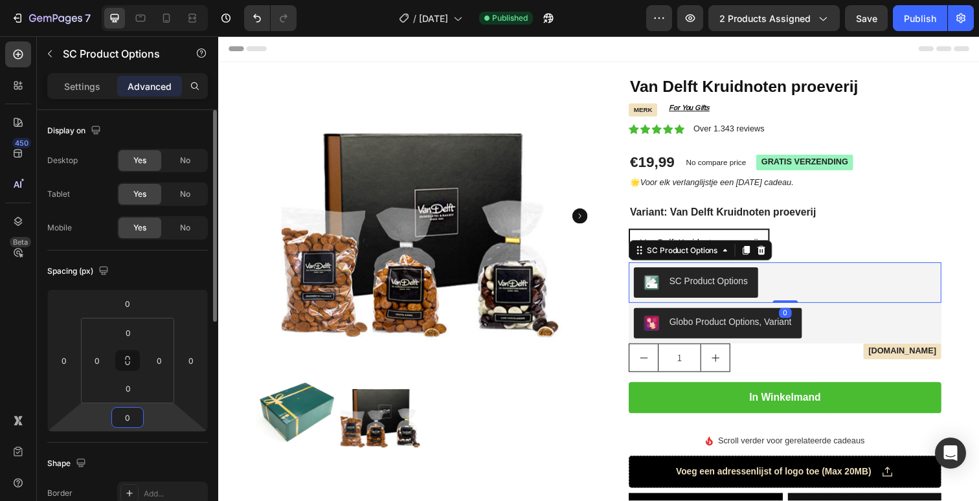
type input "0"
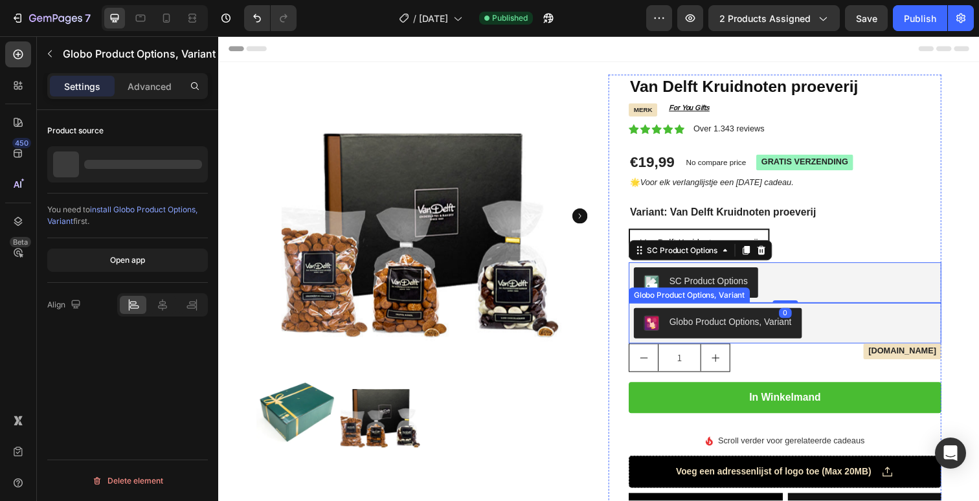
click at [640, 328] on div "Globo Product Options, Variant" at bounding box center [796, 329] width 319 height 41
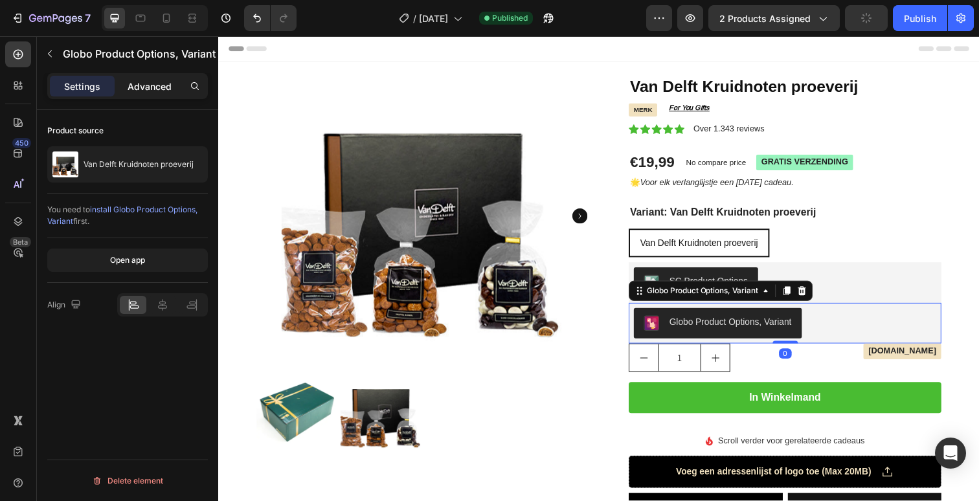
click at [163, 93] on div "Advanced" at bounding box center [149, 86] width 65 height 21
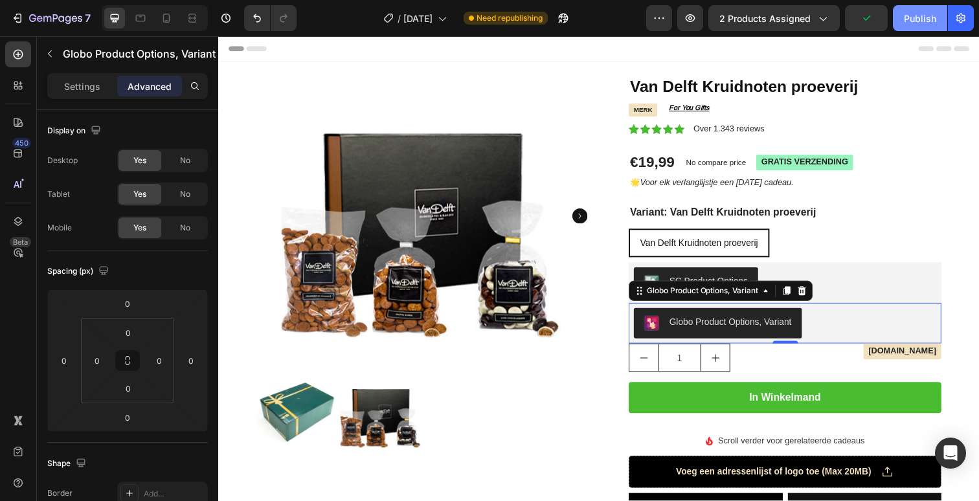
click at [910, 21] on div "Publish" at bounding box center [920, 19] width 32 height 14
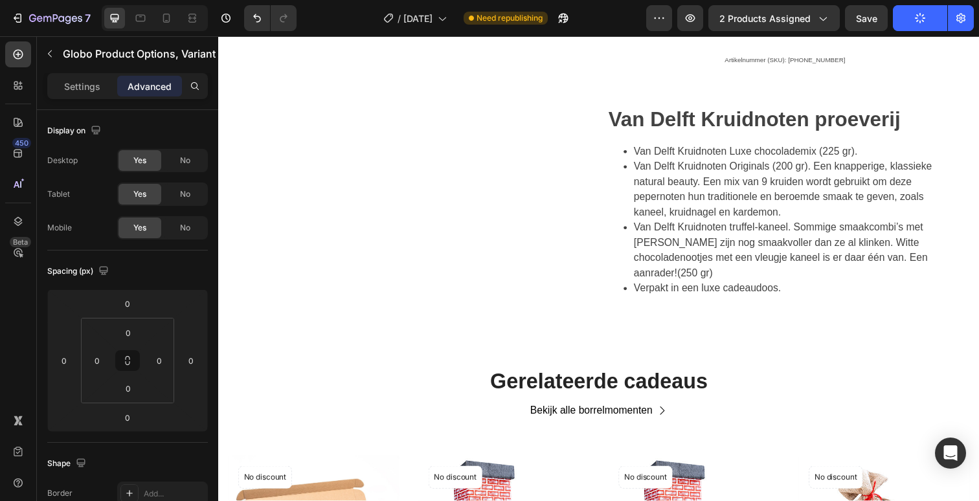
scroll to position [0, 0]
